Goal: Information Seeking & Learning: Compare options

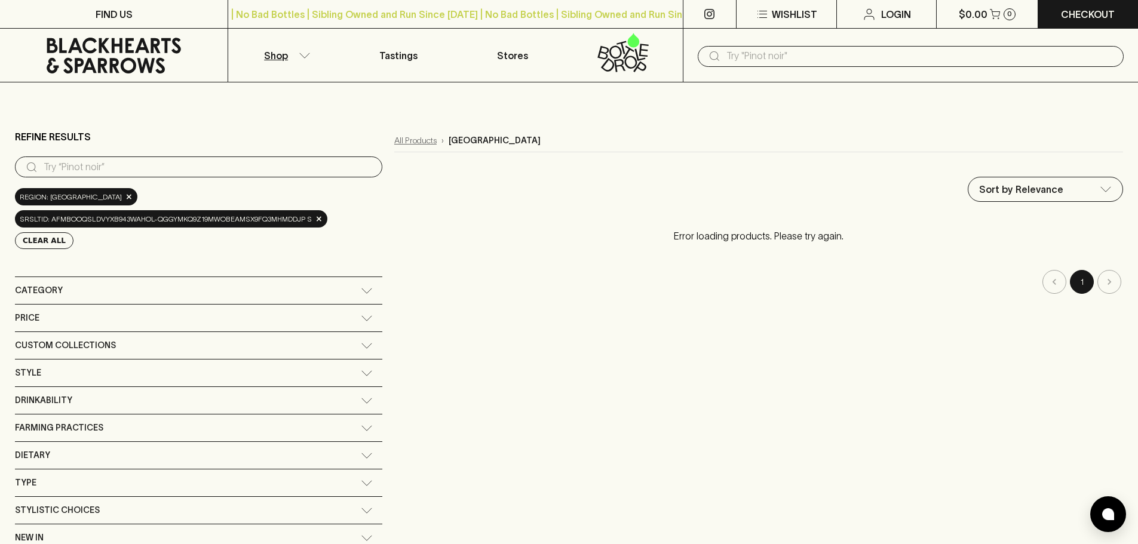
click at [394, 140] on link "All Products" at bounding box center [415, 140] width 42 height 13
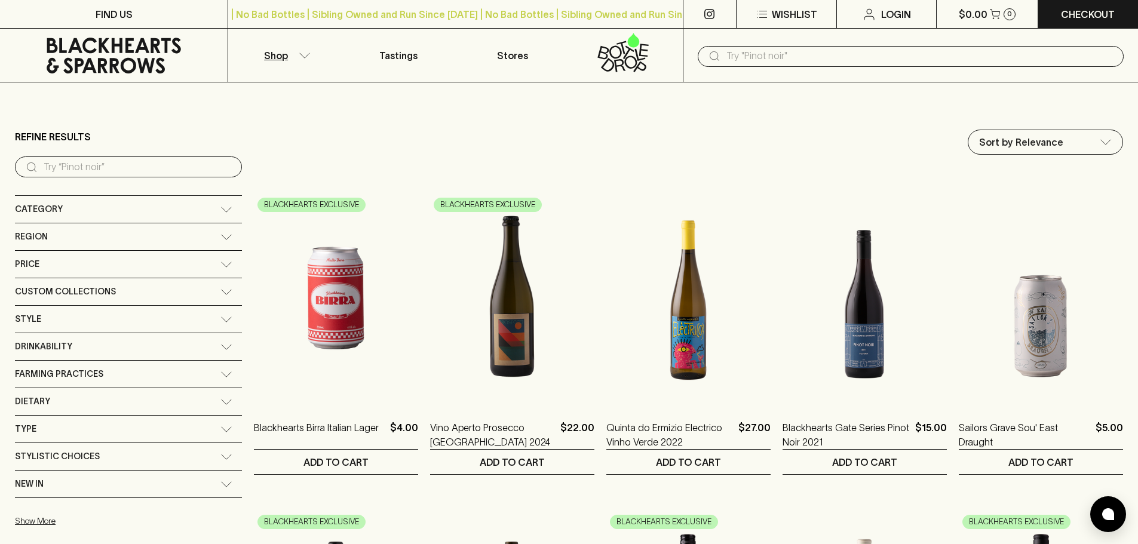
click at [33, 236] on span "Region" at bounding box center [31, 236] width 33 height 15
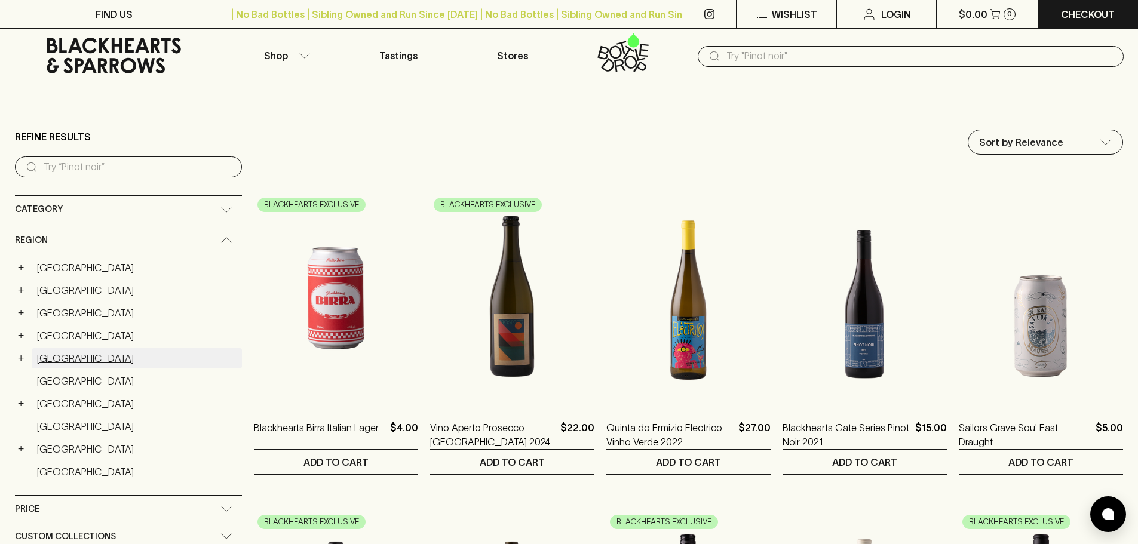
click at [45, 354] on link "Italy" at bounding box center [137, 358] width 210 height 20
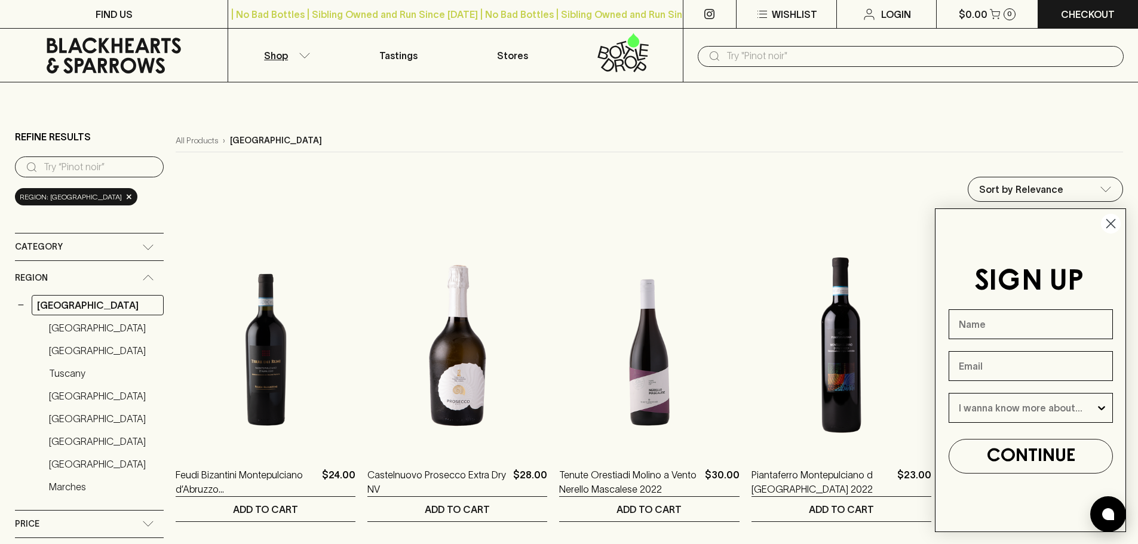
click at [1108, 223] on circle "Close dialog" at bounding box center [1111, 224] width 20 height 20
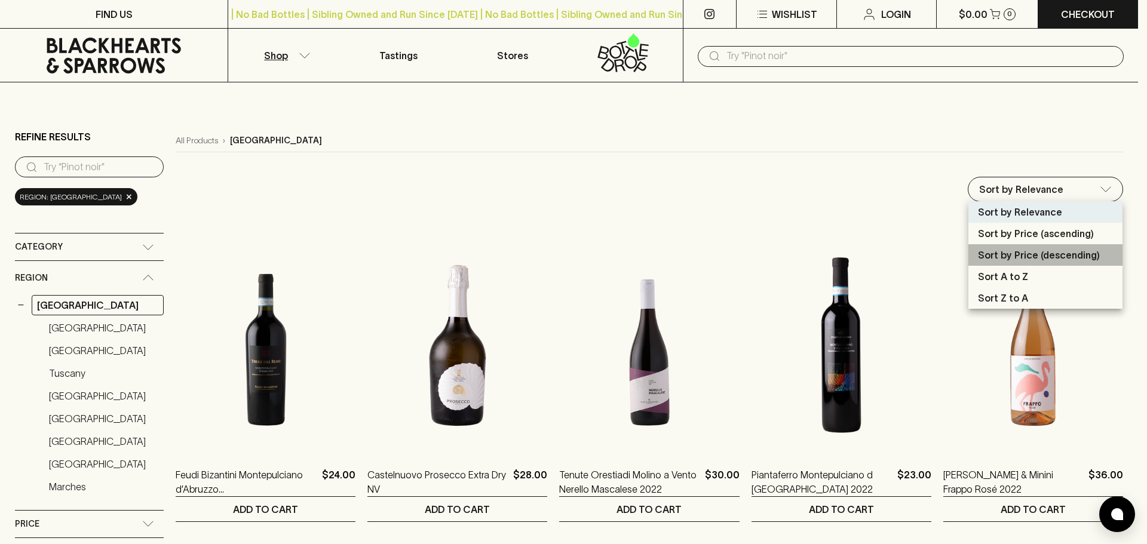
click at [1016, 252] on p "Sort by Price (descending)" at bounding box center [1039, 255] width 122 height 14
type input "price:desc"
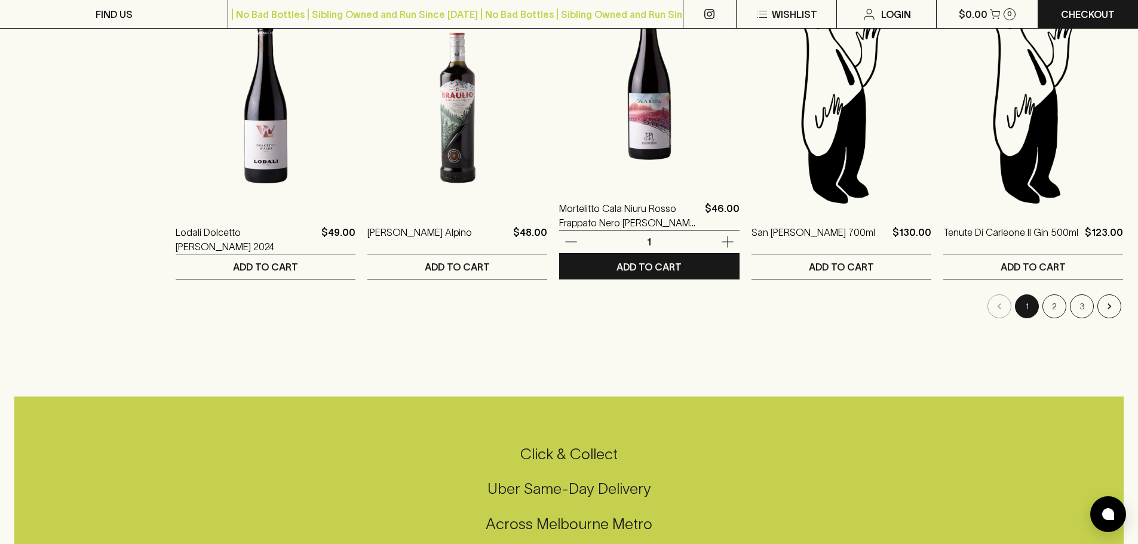
scroll to position [1195, 0]
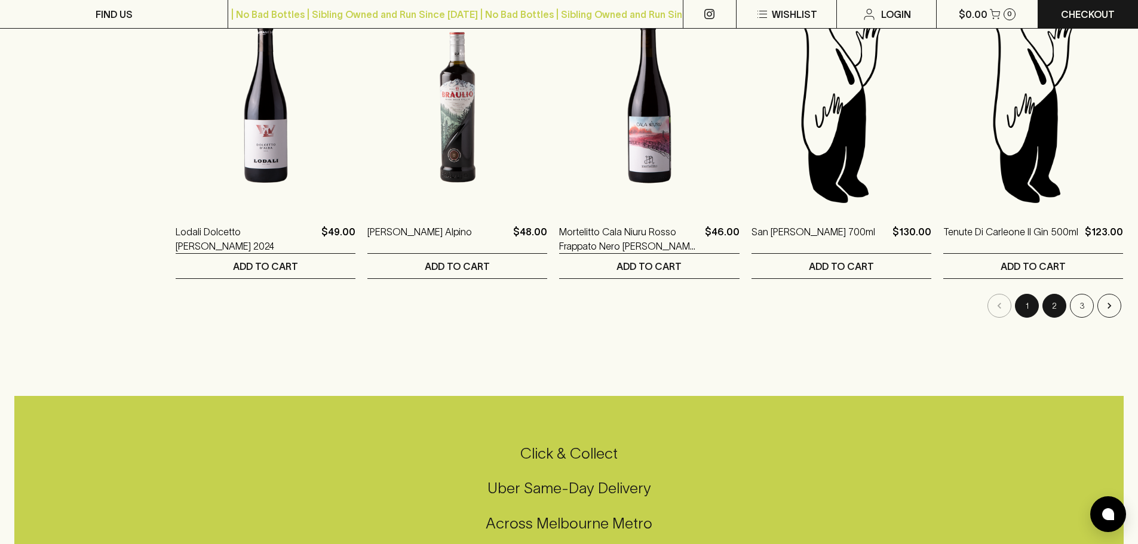
click at [1048, 310] on button "2" at bounding box center [1055, 306] width 24 height 24
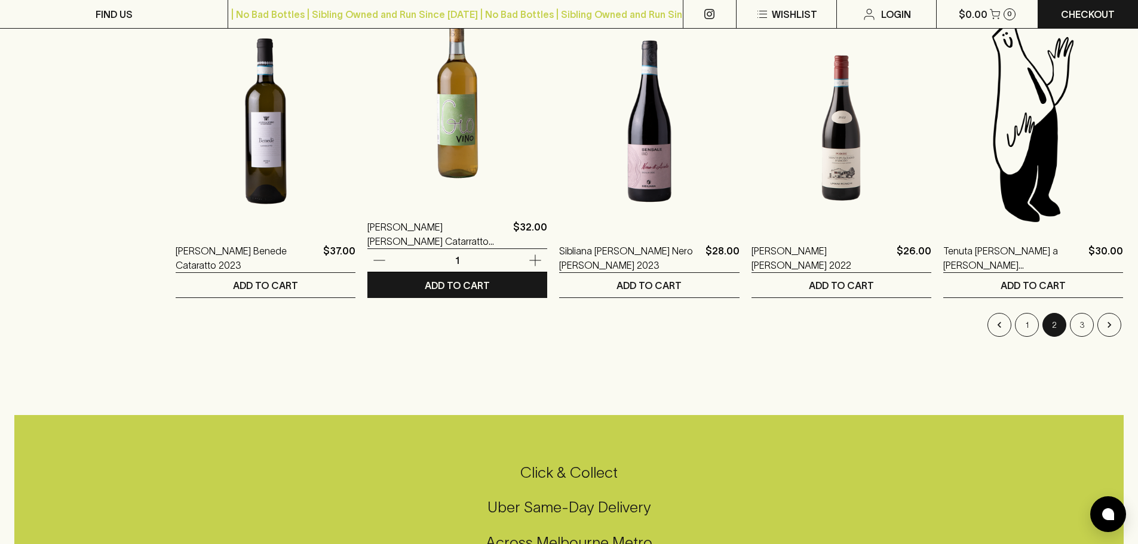
scroll to position [1195, 0]
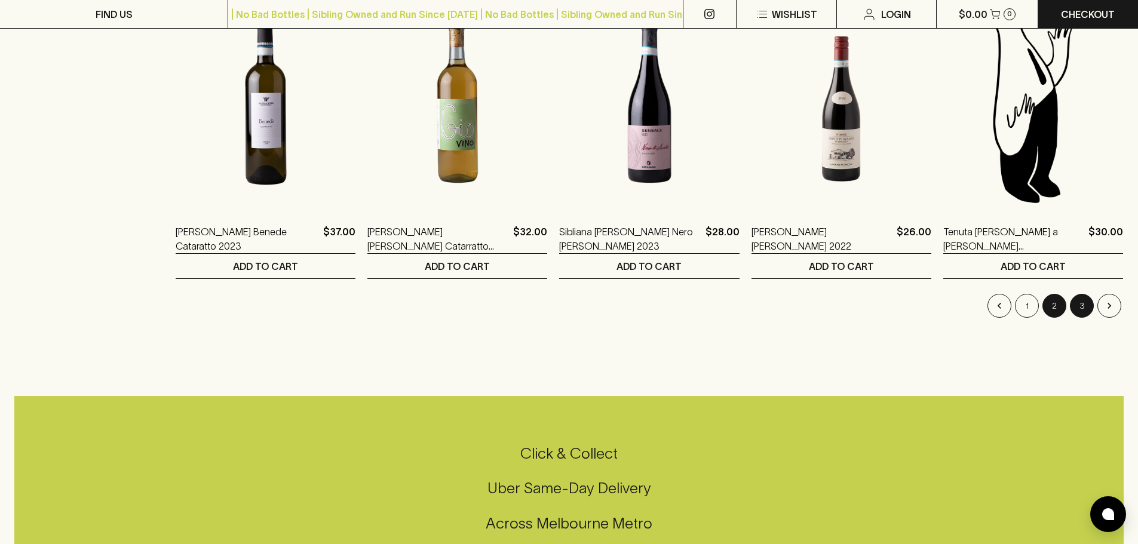
click at [1076, 311] on button "3" at bounding box center [1082, 306] width 24 height 24
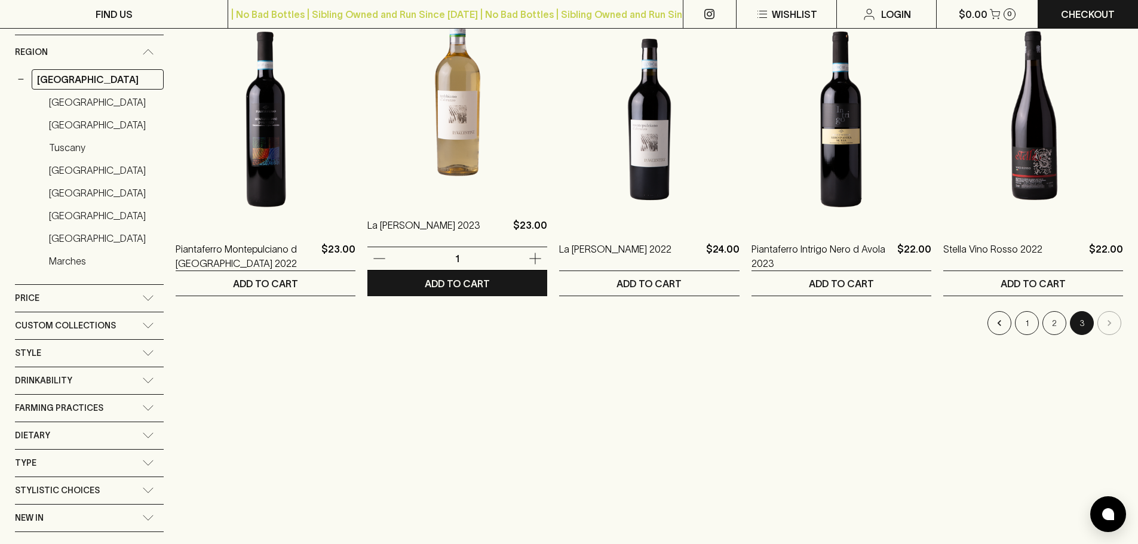
scroll to position [299, 0]
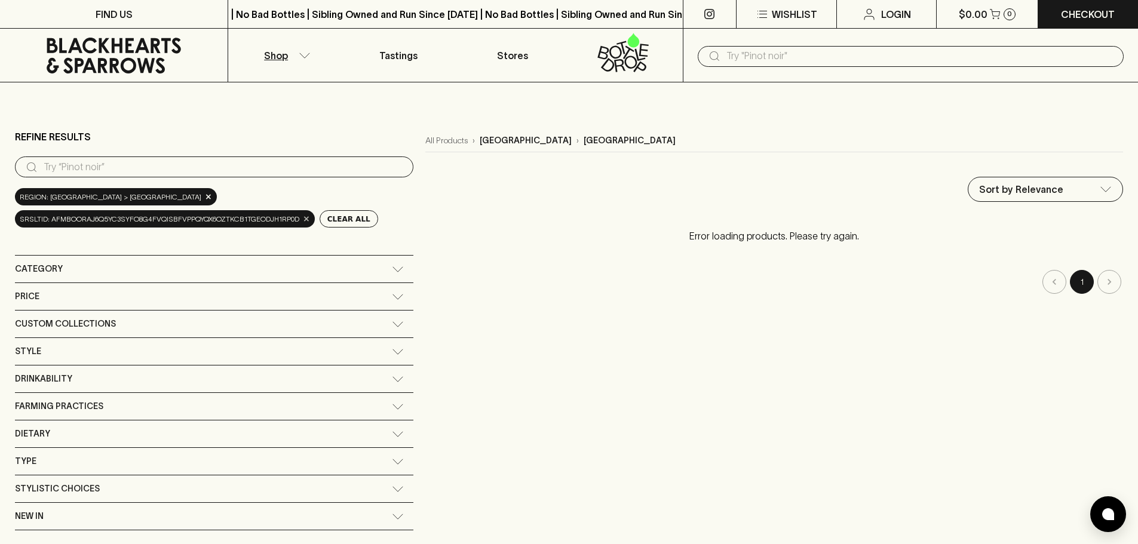
click at [305, 222] on span "×" at bounding box center [306, 219] width 7 height 13
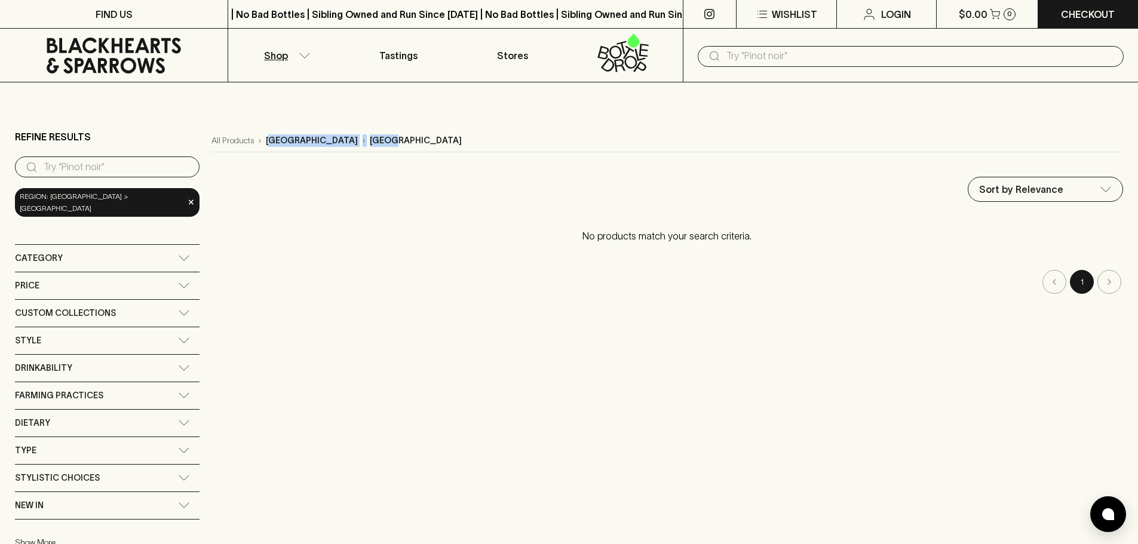
drag, startPoint x: 235, startPoint y: 140, endPoint x: 315, endPoint y: 147, distance: 80.9
click at [315, 147] on div "All Products › puglia › italy" at bounding box center [667, 141] width 912 height 23
click at [188, 197] on span "×" at bounding box center [191, 202] width 7 height 13
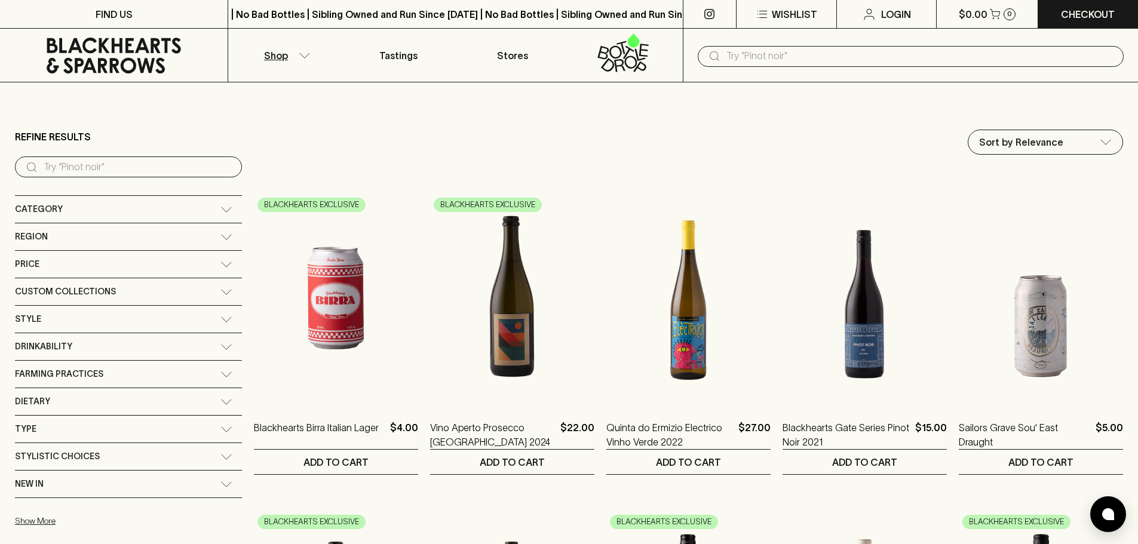
click at [47, 237] on div "Region" at bounding box center [118, 236] width 206 height 15
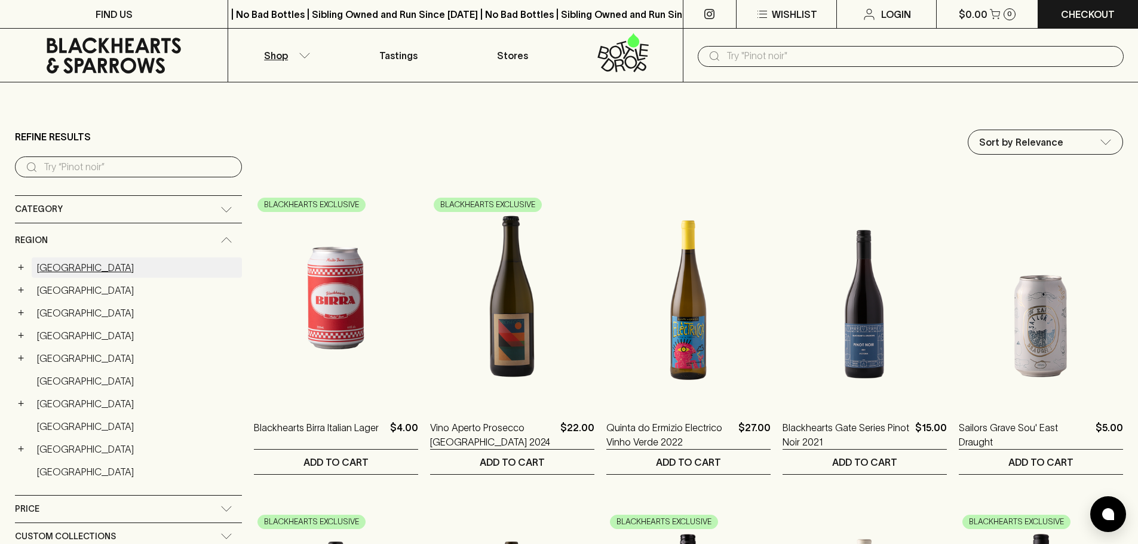
click at [54, 266] on link "Australia" at bounding box center [137, 267] width 210 height 20
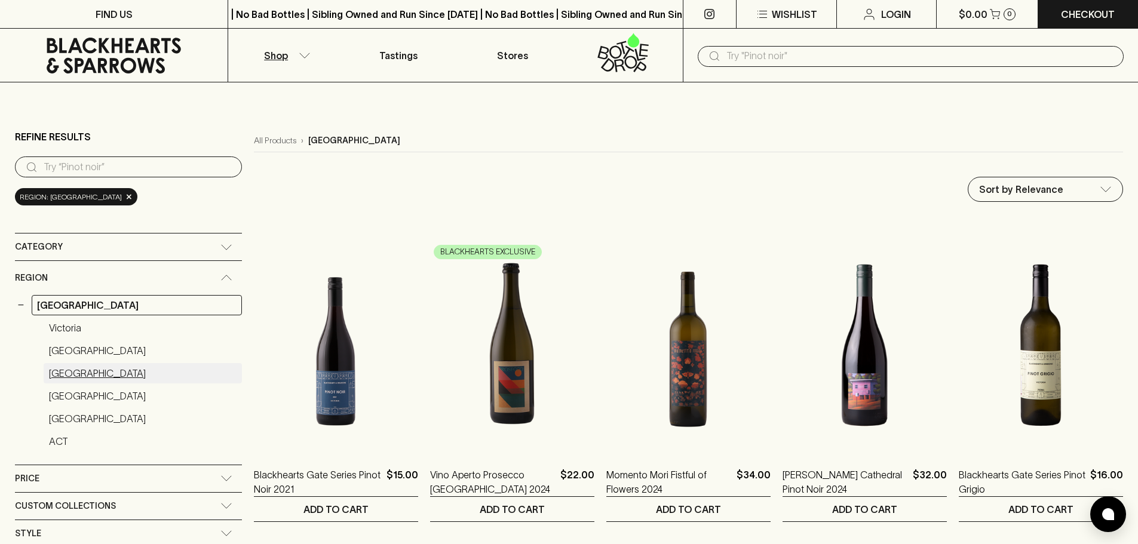
click at [84, 375] on link "Western Australia" at bounding box center [143, 373] width 198 height 20
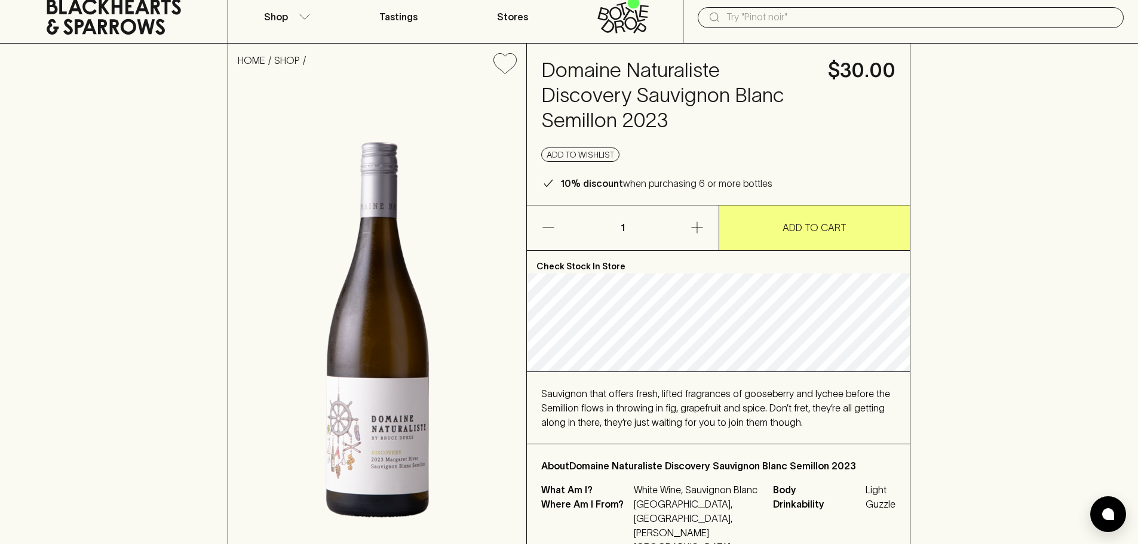
scroll to position [60, 0]
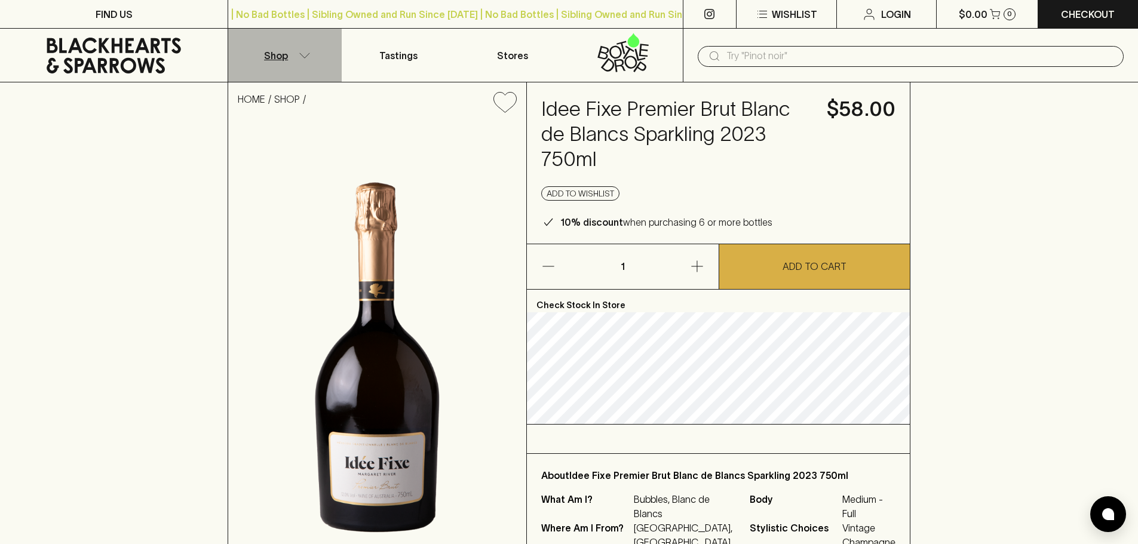
click at [268, 54] on p "Shop" at bounding box center [276, 55] width 24 height 14
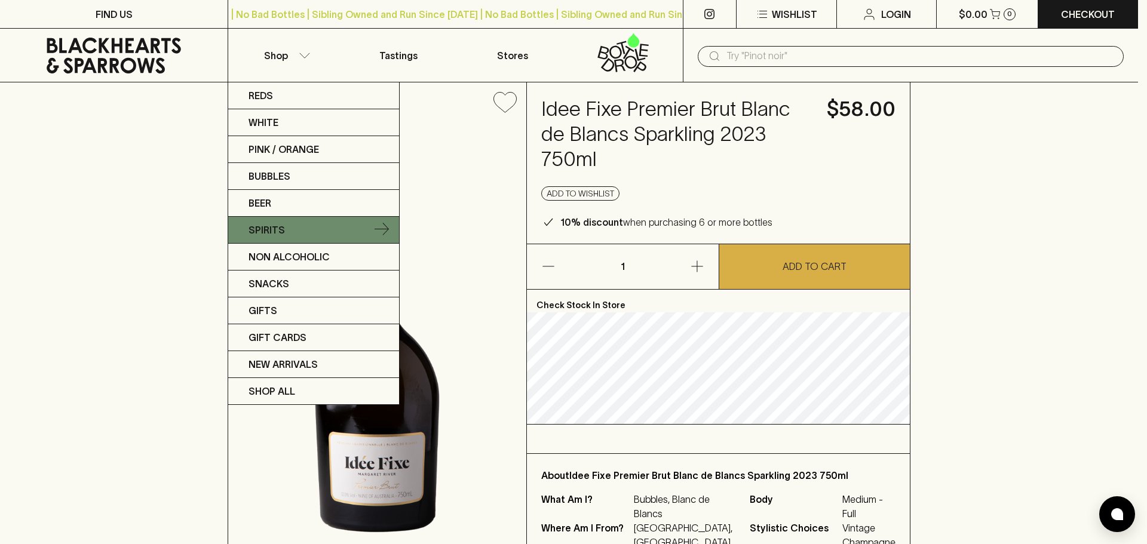
click at [351, 223] on link "Spirits" at bounding box center [313, 230] width 171 height 27
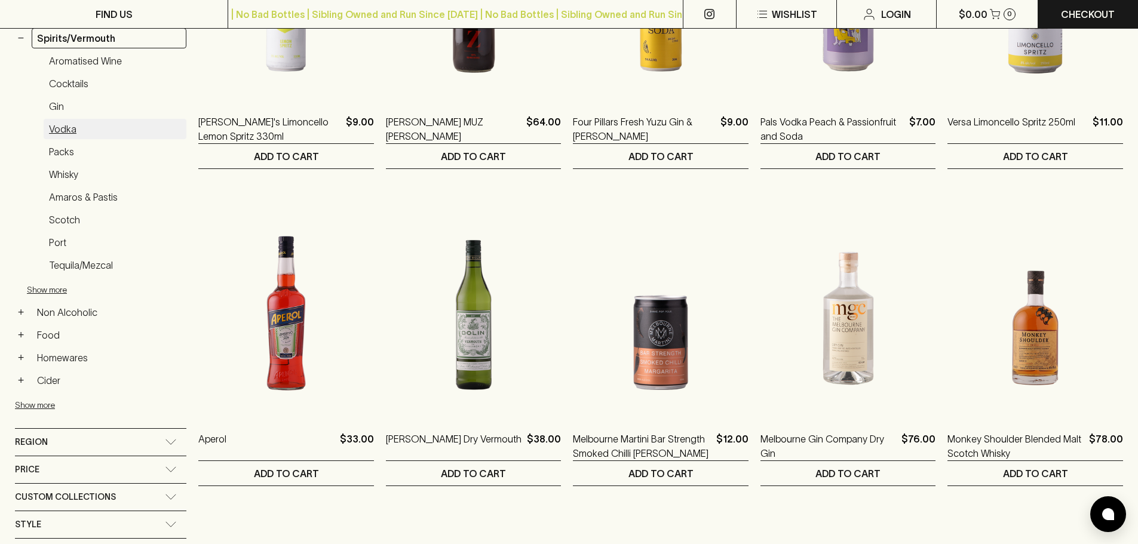
scroll to position [358, 0]
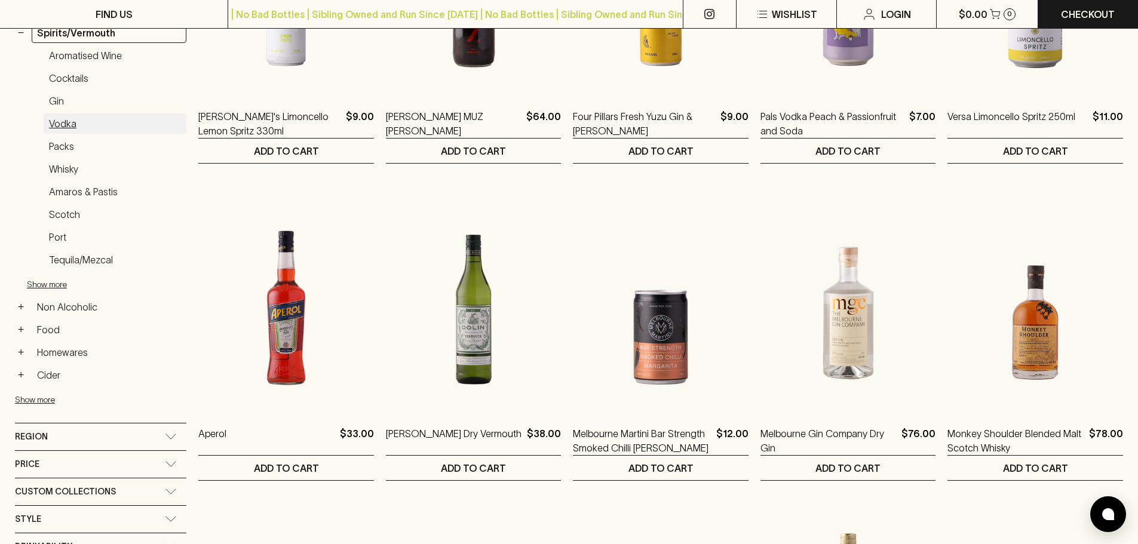
click at [60, 124] on link "Vodka" at bounding box center [115, 124] width 143 height 20
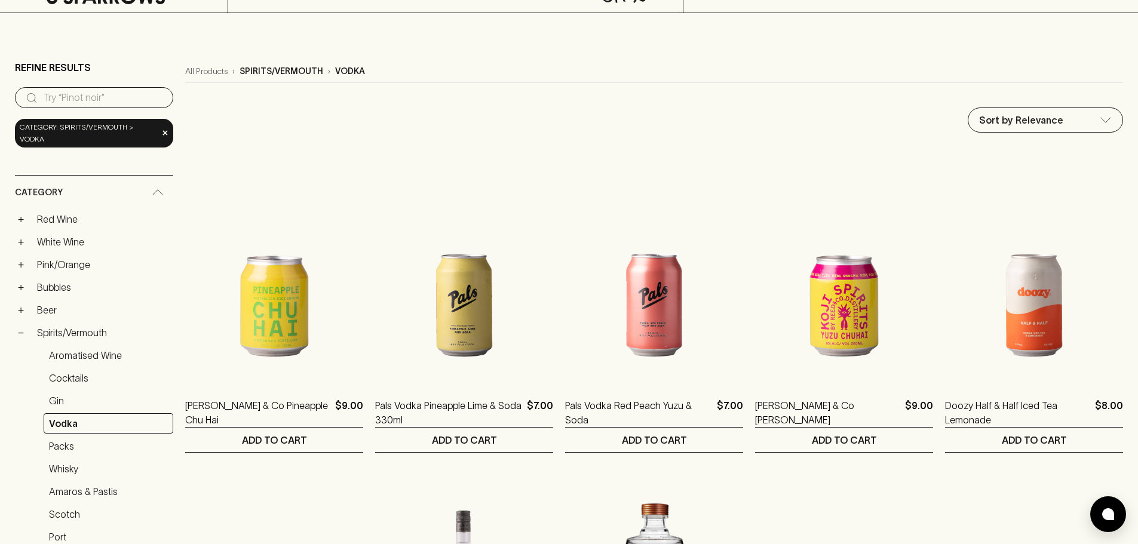
scroll to position [418, 0]
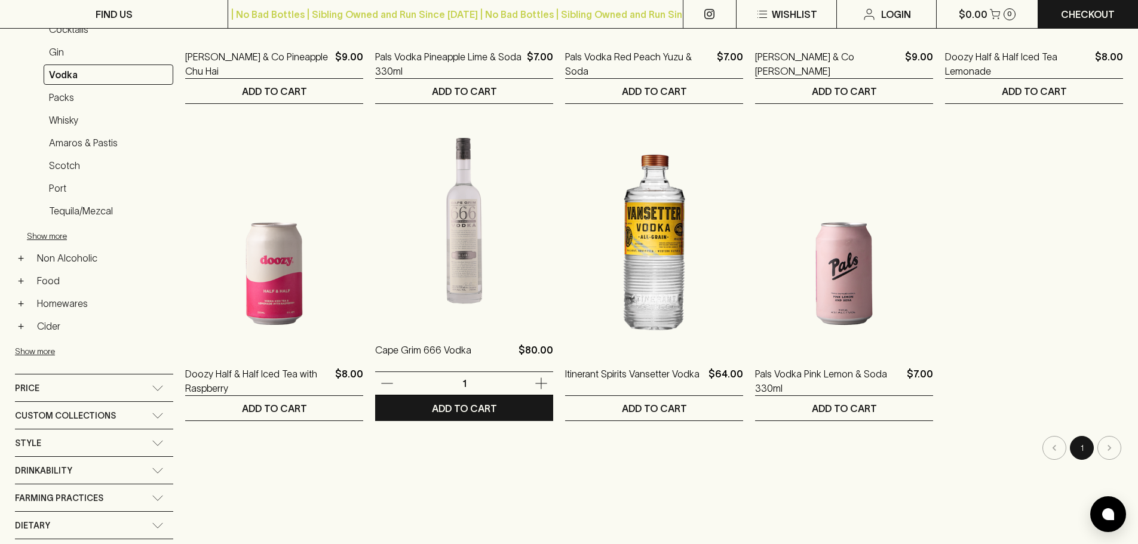
click at [458, 262] on img at bounding box center [464, 220] width 178 height 209
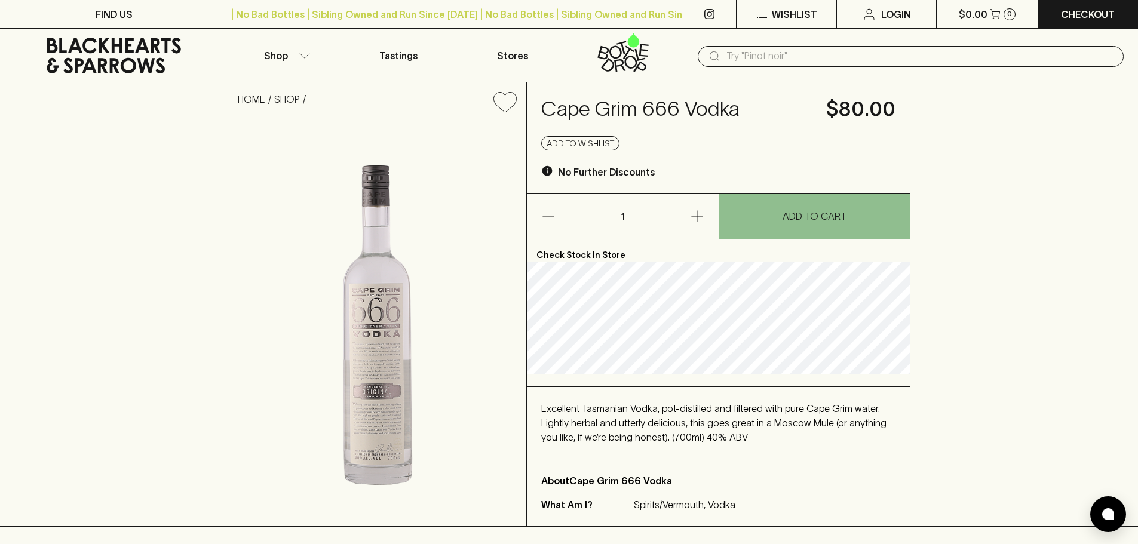
scroll to position [60, 0]
